Goal: Task Accomplishment & Management: Manage account settings

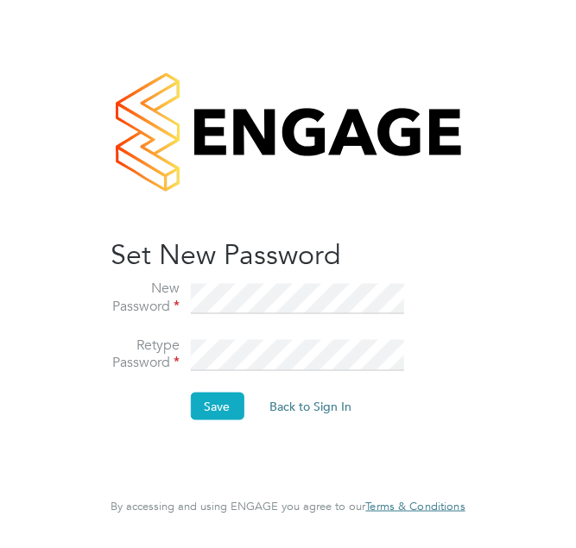
click at [206, 404] on button "Save" at bounding box center [217, 407] width 54 height 28
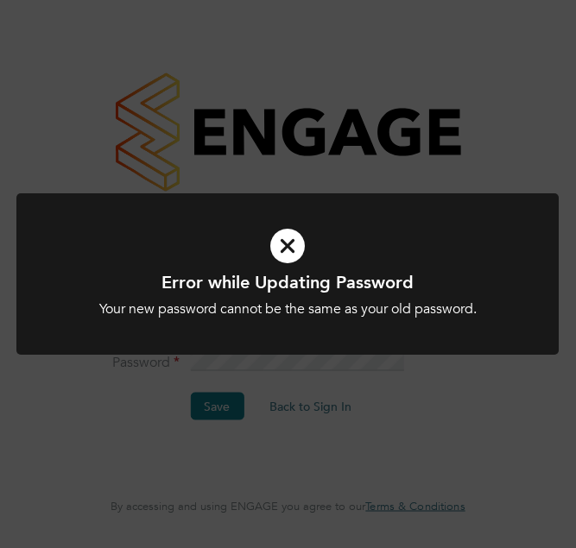
click at [288, 221] on icon at bounding box center [287, 245] width 449 height 67
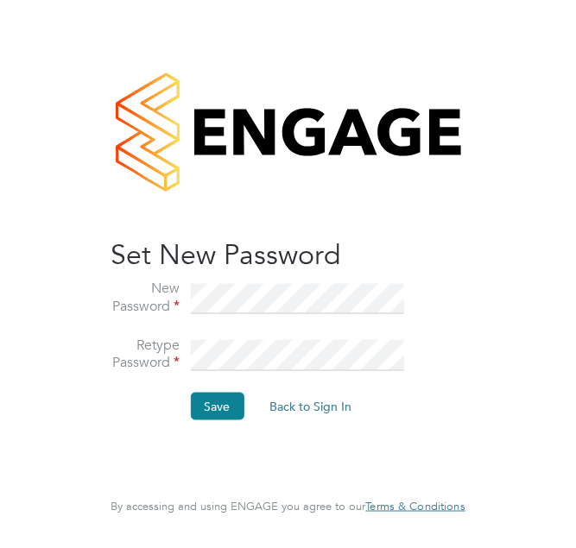
click at [287, 246] on h2 "Set New Password" at bounding box center [278, 254] width 337 height 36
click at [0, 198] on html "Sorry! The link you followed has expired. I want to reset my password Back to S…" at bounding box center [288, 274] width 576 height 548
click at [194, 385] on fieldset "New Password Retype Password Save Back to Sign In" at bounding box center [278, 359] width 337 height 158
click at [219, 406] on button "Save" at bounding box center [217, 407] width 54 height 28
